Goal: Task Accomplishment & Management: Use online tool/utility

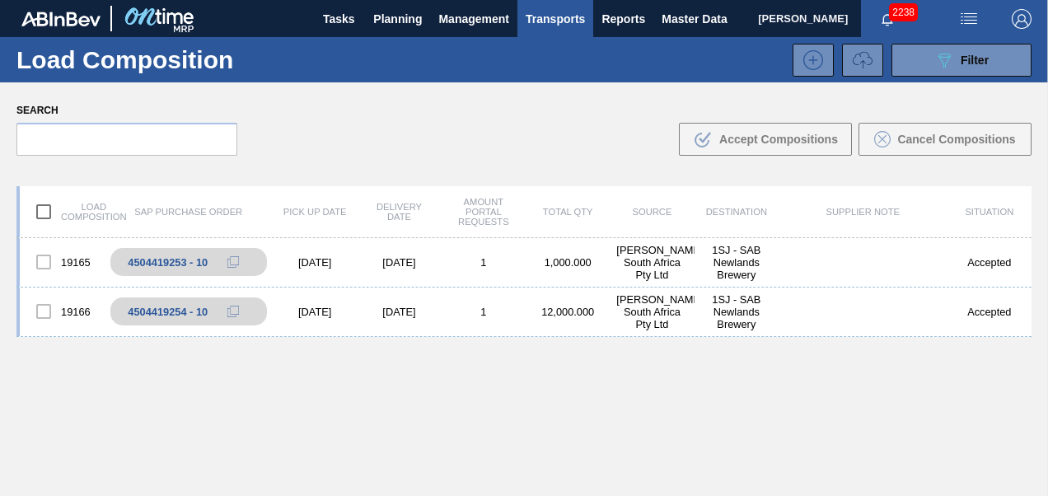
scroll to position [40, 0]
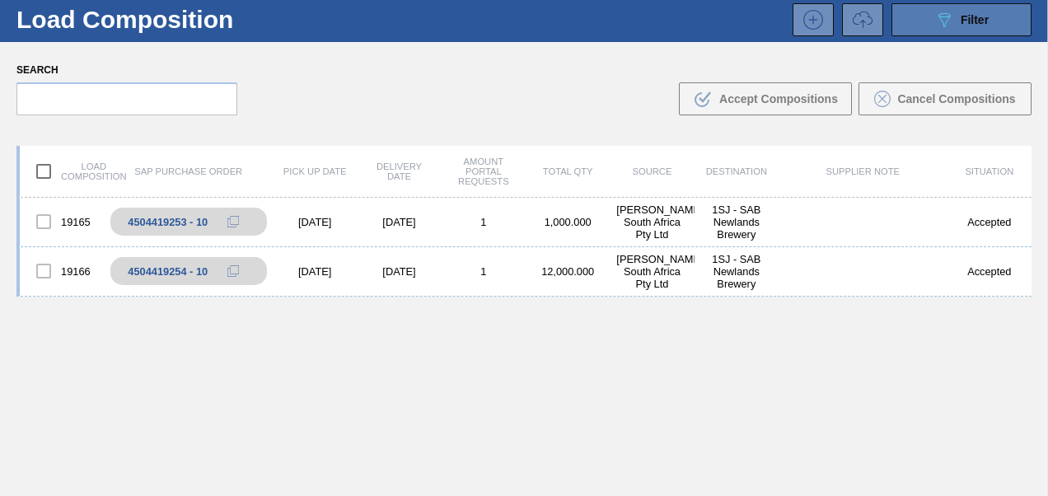
click at [963, 21] on span "Filter" at bounding box center [975, 19] width 28 height 13
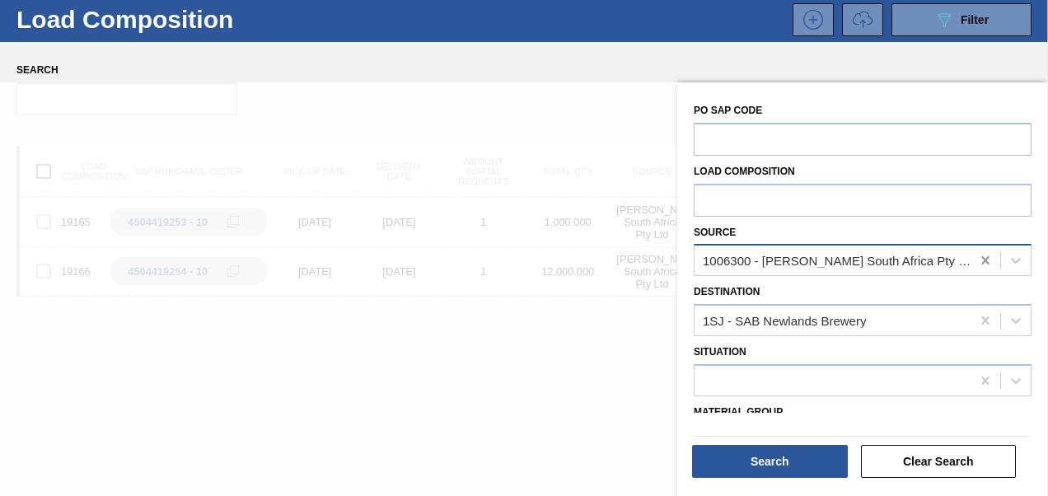
click at [980, 255] on icon at bounding box center [985, 260] width 16 height 16
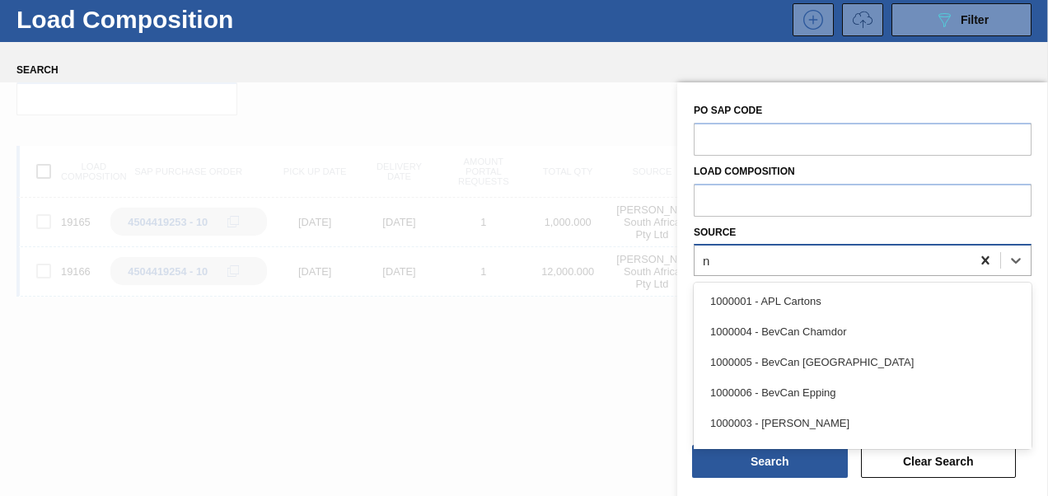
scroll to position [81, 0]
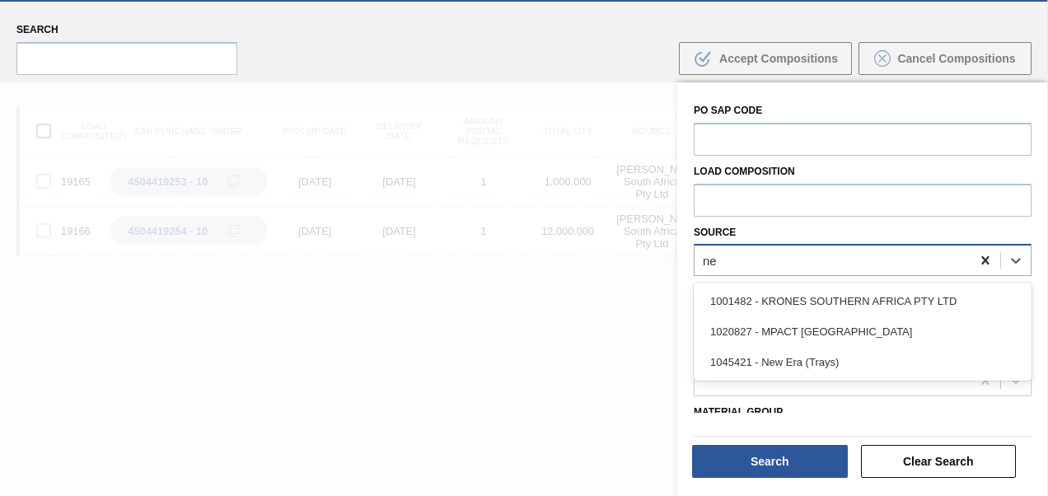
type input "new"
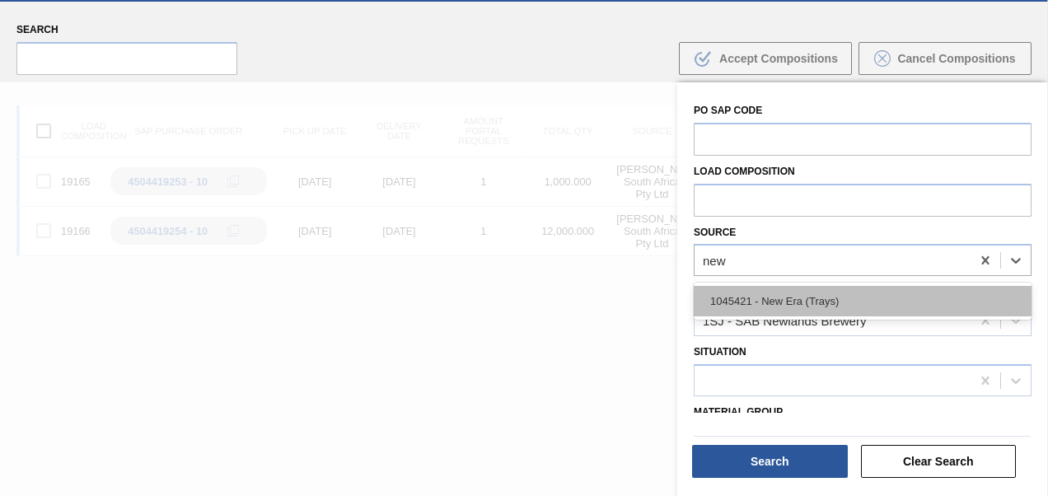
click at [882, 302] on div "1045421 - New Era (Trays)" at bounding box center [863, 301] width 338 height 30
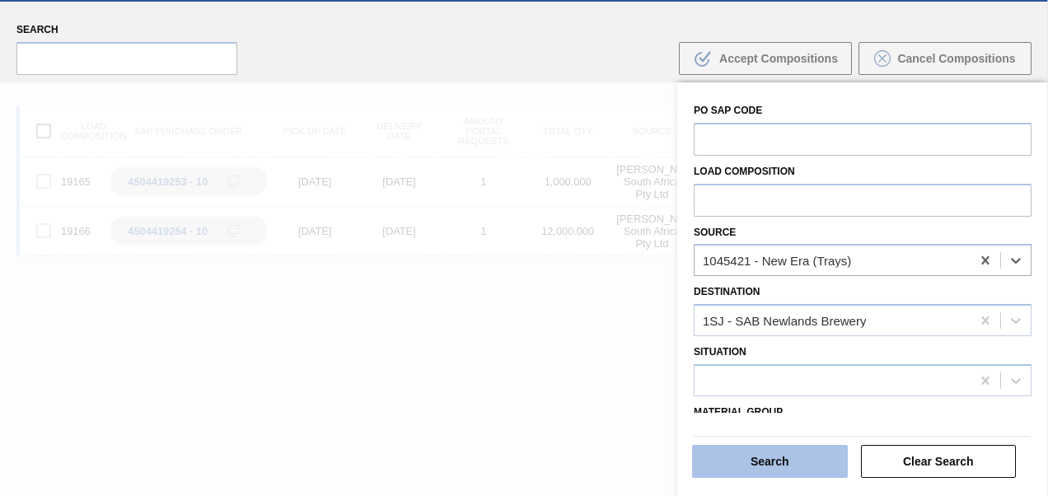
click at [774, 458] on button "Search" at bounding box center [770, 461] width 156 height 33
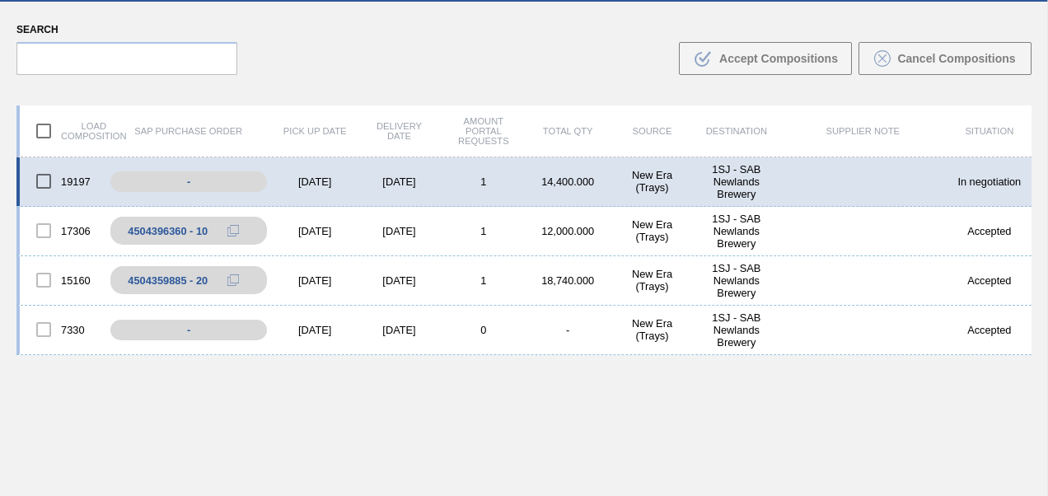
click at [390, 175] on div "[DATE]" at bounding box center [399, 181] width 84 height 12
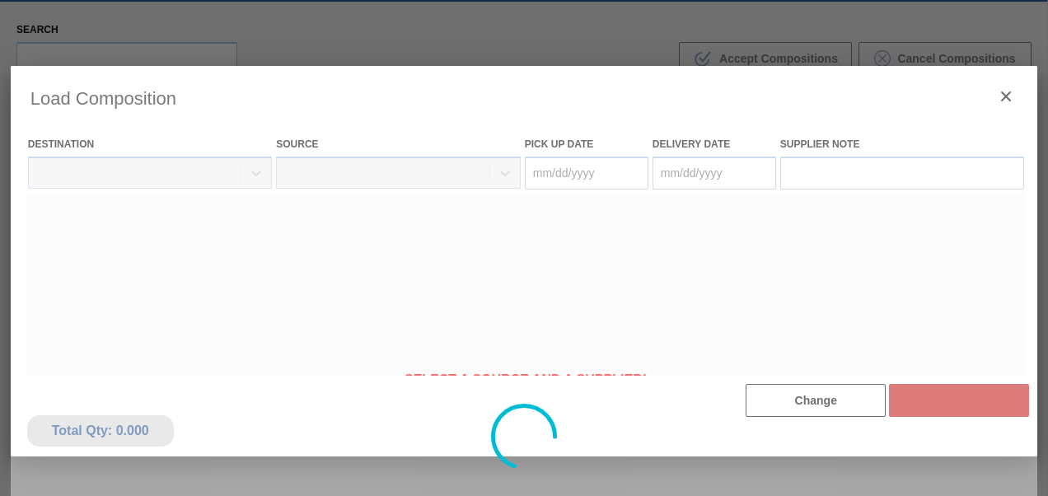
type Date "[DATE]"
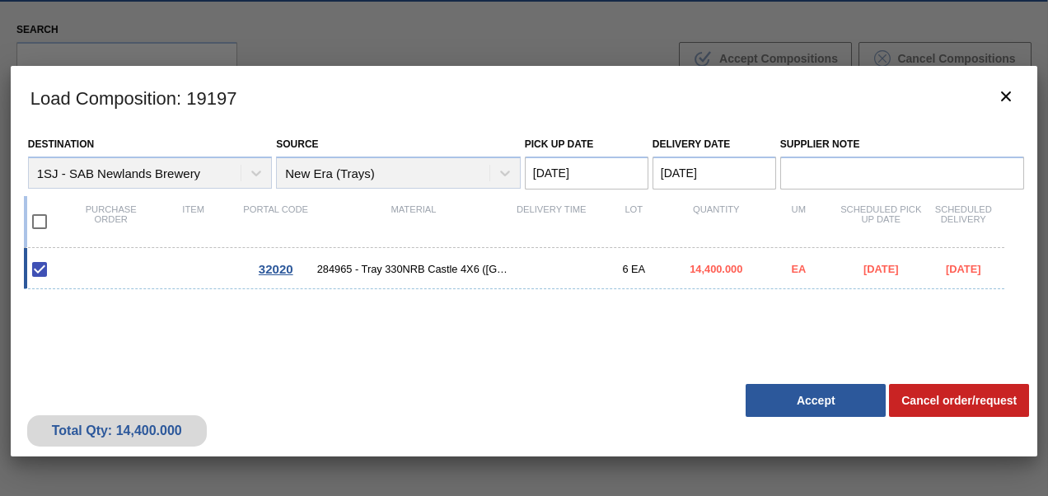
click at [790, 406] on button "Accept" at bounding box center [816, 400] width 140 height 33
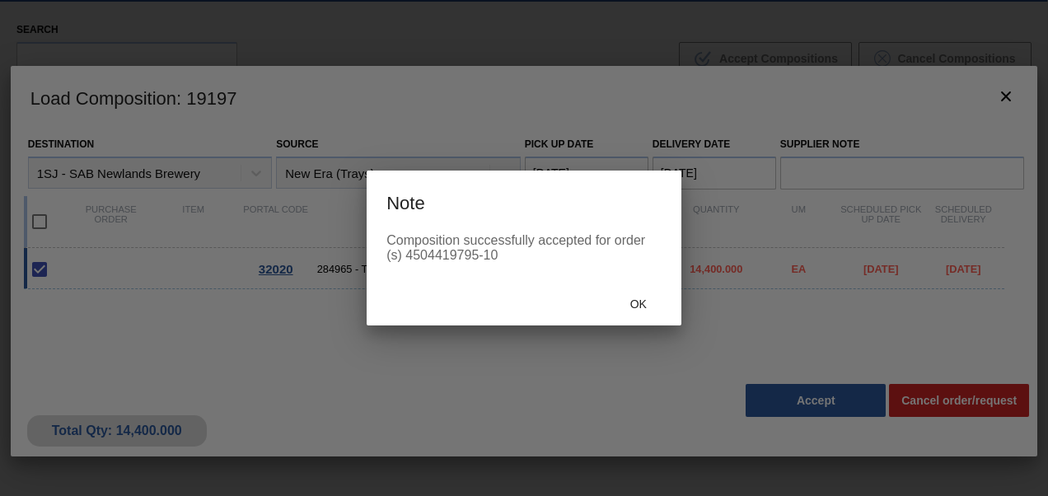
click at [475, 255] on div "Composition successfully accepted for order (s) 4504419795-10" at bounding box center [523, 248] width 275 height 30
drag, startPoint x: 475, startPoint y: 255, endPoint x: 406, endPoint y: 263, distance: 69.6
click at [406, 263] on div "Composition successfully accepted for order (s) 4504419795-10" at bounding box center [523, 248] width 275 height 30
copy div "4504419795"
click at [638, 303] on span "Ok" at bounding box center [638, 303] width 43 height 13
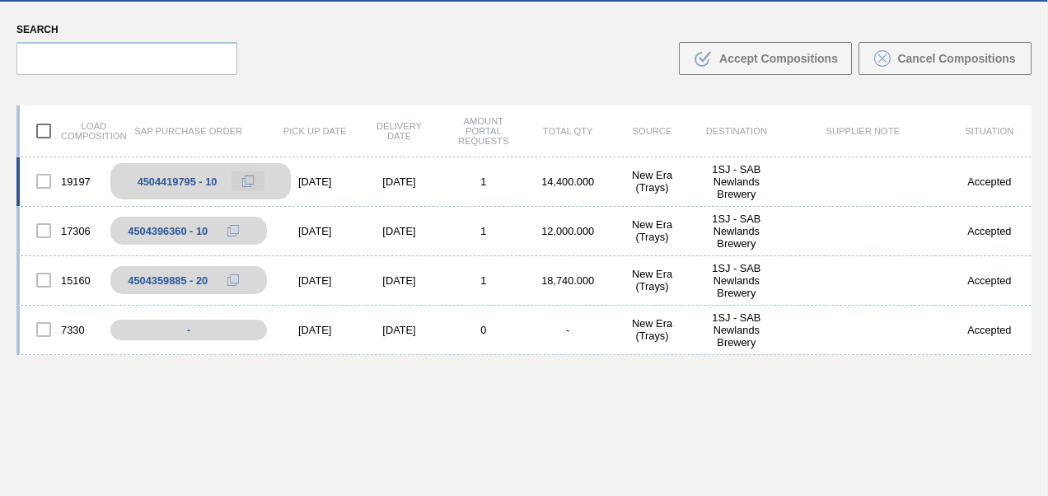
click at [243, 180] on icon at bounding box center [248, 181] width 12 height 12
click at [250, 180] on icon at bounding box center [248, 181] width 12 height 12
